Goal: Task Accomplishment & Management: Manage account settings

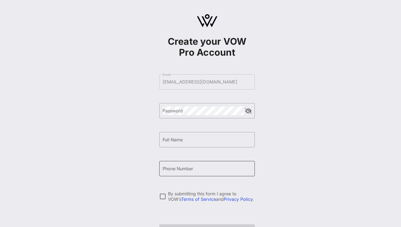
scroll to position [38, 0]
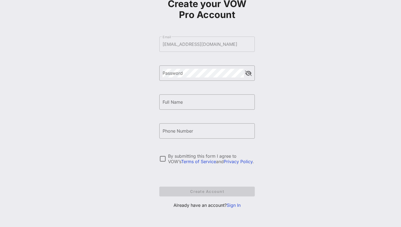
click at [231, 205] on link "Sign In" at bounding box center [234, 205] width 14 height 5
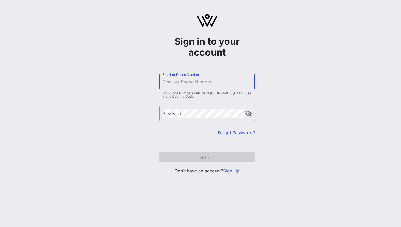
click at [192, 81] on input "Email or Phone Number" at bounding box center [207, 82] width 89 height 9
type input "[EMAIL_ADDRESS][DOMAIN_NAME]"
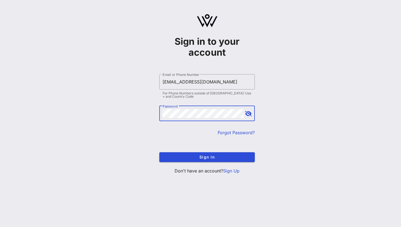
click at [251, 112] on button "append icon" at bounding box center [248, 113] width 7 height 5
click at [226, 154] on button "Sign In" at bounding box center [207, 157] width 96 height 10
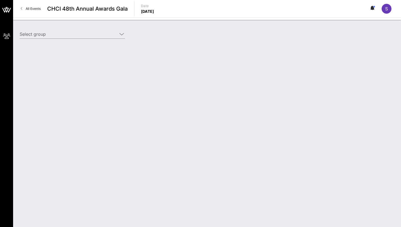
type input "ActBlue (ActBlue) [[PERSON_NAME], [EMAIL_ADDRESS][DOMAIN_NAME]]"
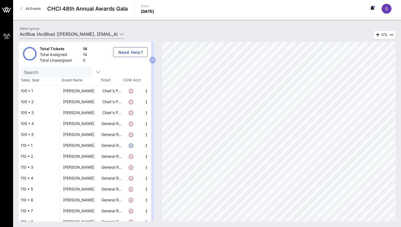
scroll to position [36, 0]
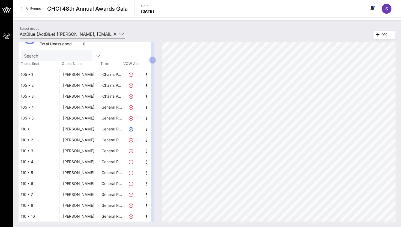
click at [75, 195] on div "[PERSON_NAME]" at bounding box center [78, 194] width 31 height 11
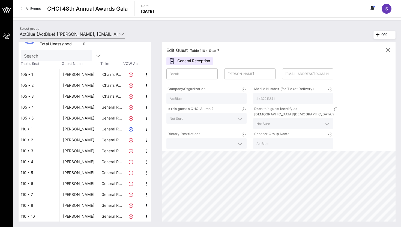
click at [75, 195] on div "[PERSON_NAME]" at bounding box center [78, 194] width 31 height 11
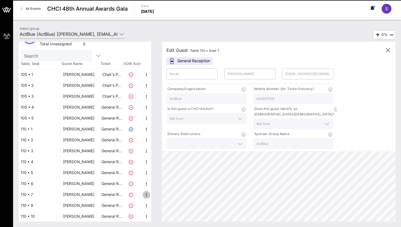
click at [145, 195] on icon "button" at bounding box center [146, 195] width 7 height 7
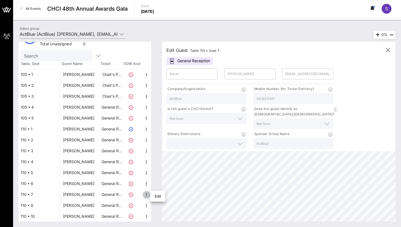
click at [189, 79] on div "Barak" at bounding box center [192, 74] width 45 height 11
